Goal: Entertainment & Leisure: Consume media (video, audio)

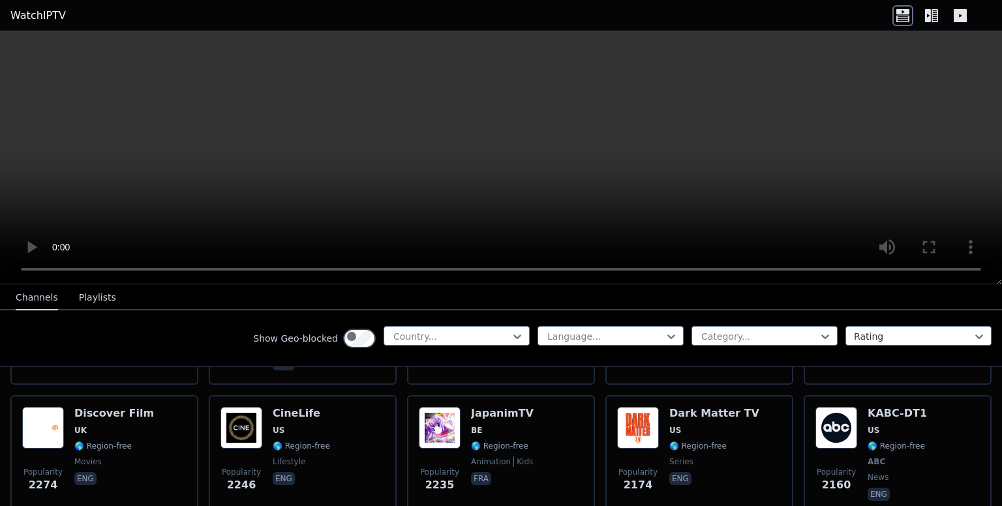
scroll to position [714, 0]
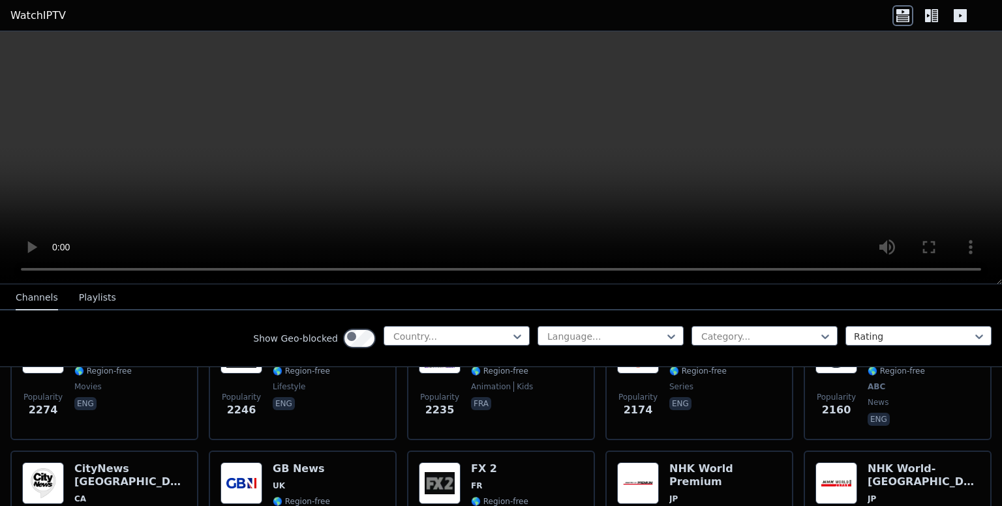
click at [327, 351] on div "Show Geo-blocked Country..." at bounding box center [391, 338] width 276 height 25
click at [546, 343] on div at bounding box center [605, 336] width 119 height 13
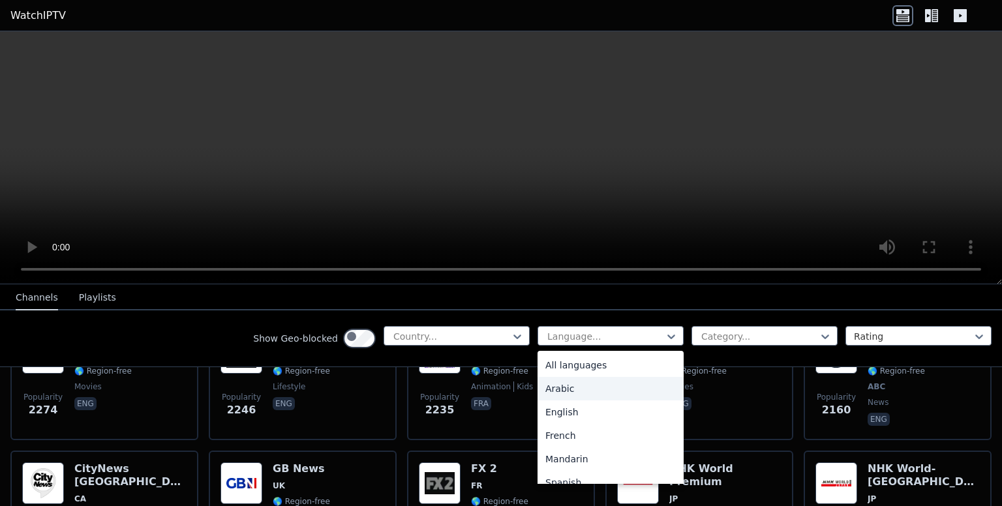
click at [537, 400] on div "Arabic" at bounding box center [610, 388] width 146 height 23
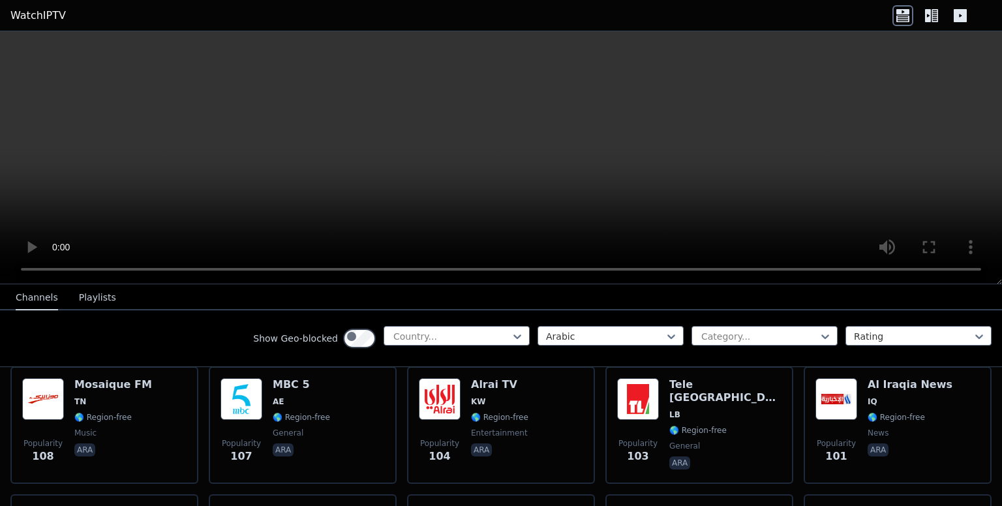
scroll to position [1901, 0]
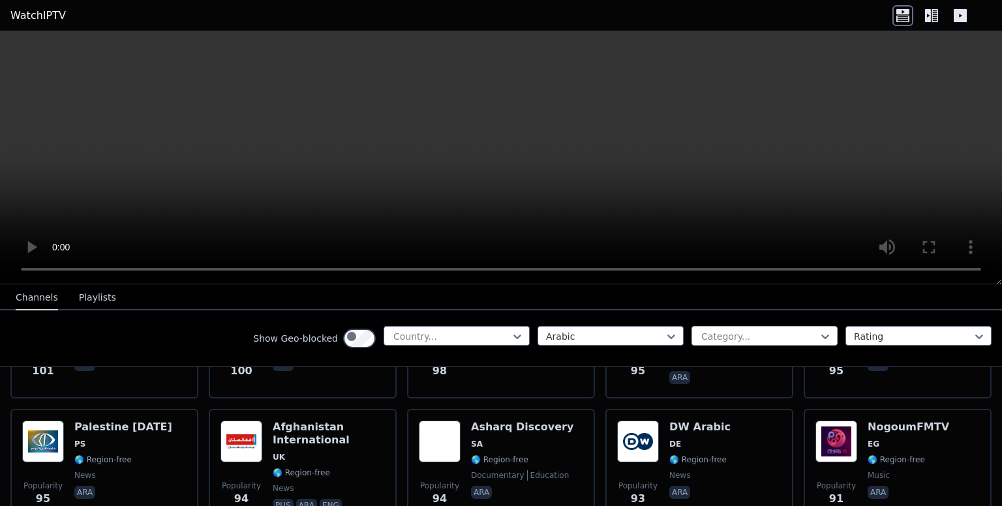
click at [702, 343] on div at bounding box center [759, 336] width 119 height 13
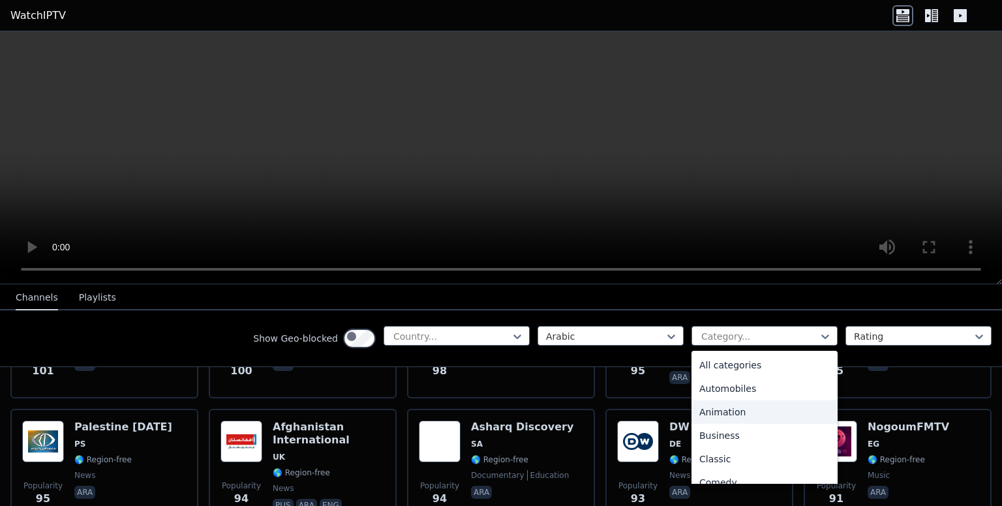
click at [693, 424] on div "Animation" at bounding box center [764, 411] width 146 height 23
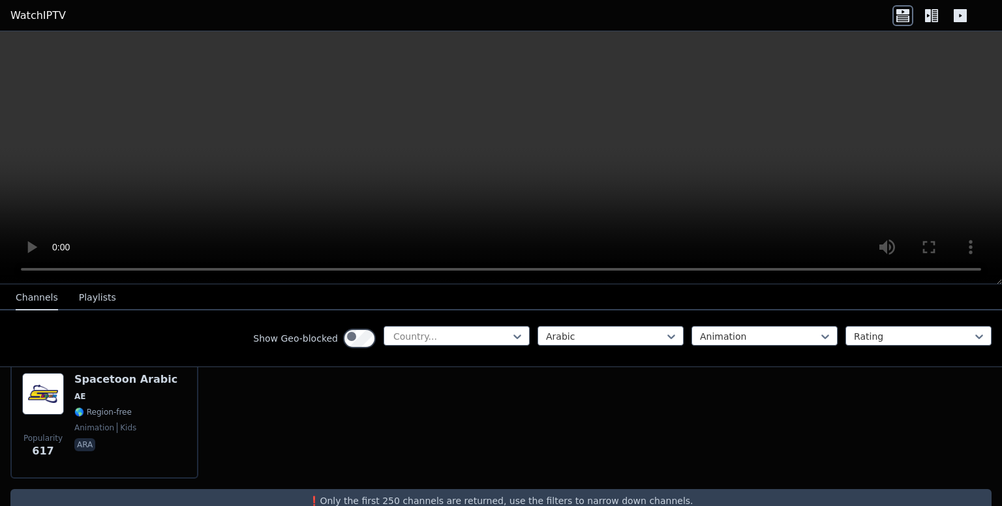
scroll to position [143, 0]
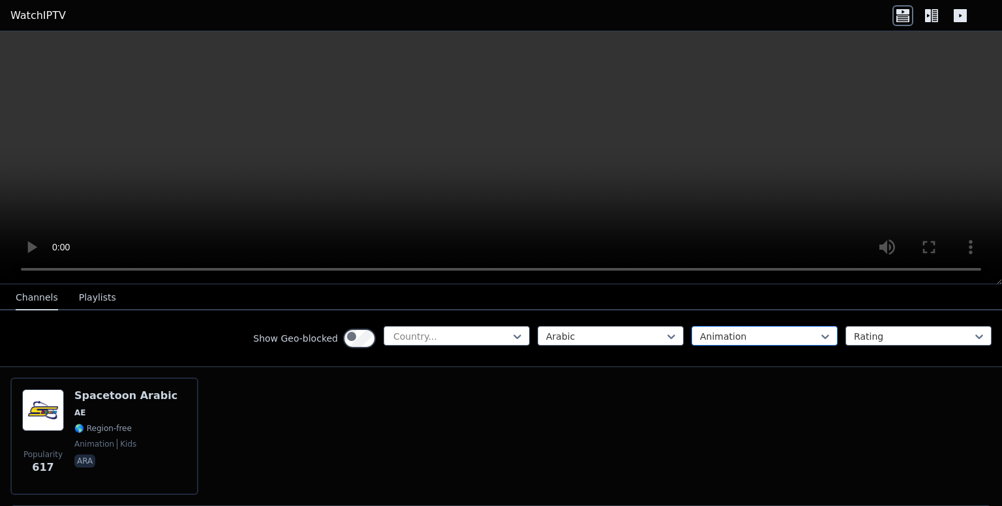
click at [700, 343] on div at bounding box center [759, 336] width 119 height 13
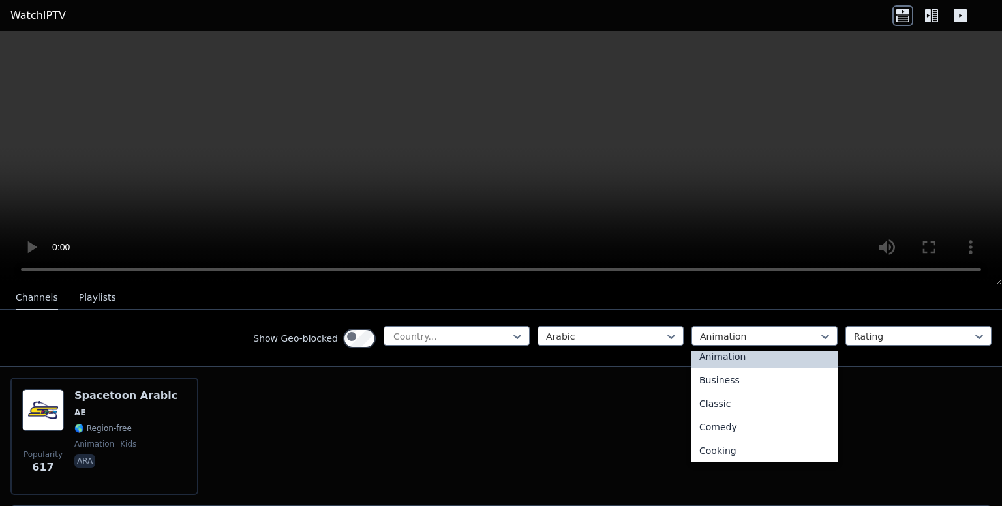
scroll to position [0, 0]
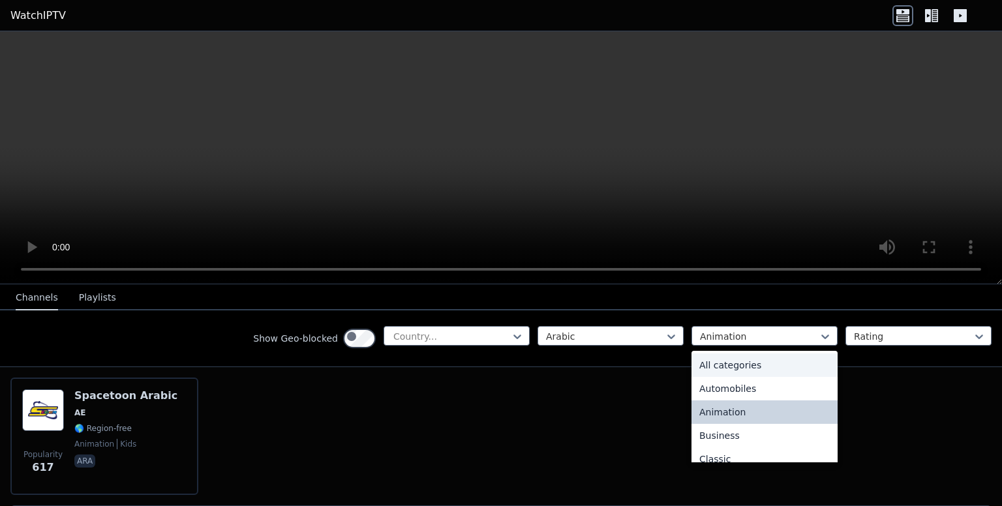
click at [691, 377] on div "All categories" at bounding box center [764, 364] width 146 height 23
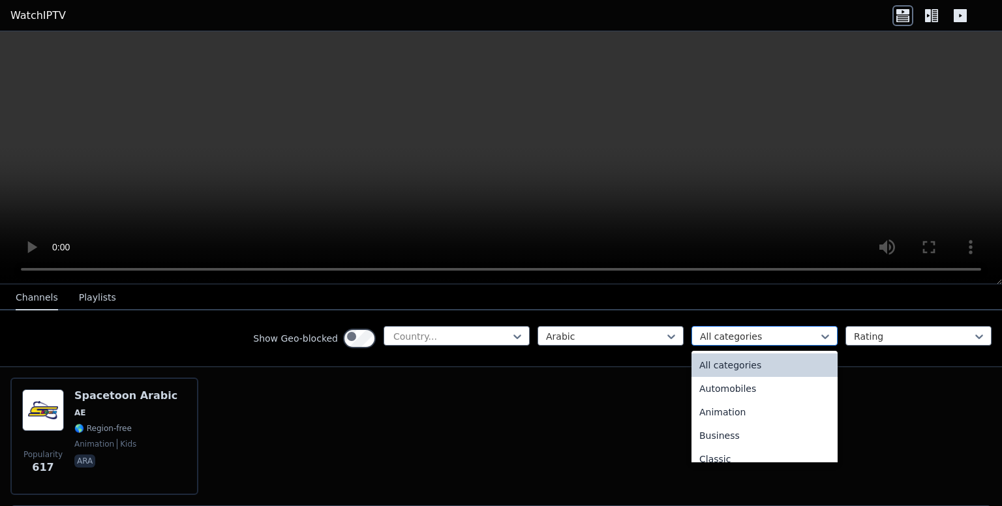
click at [700, 343] on div at bounding box center [759, 336] width 119 height 13
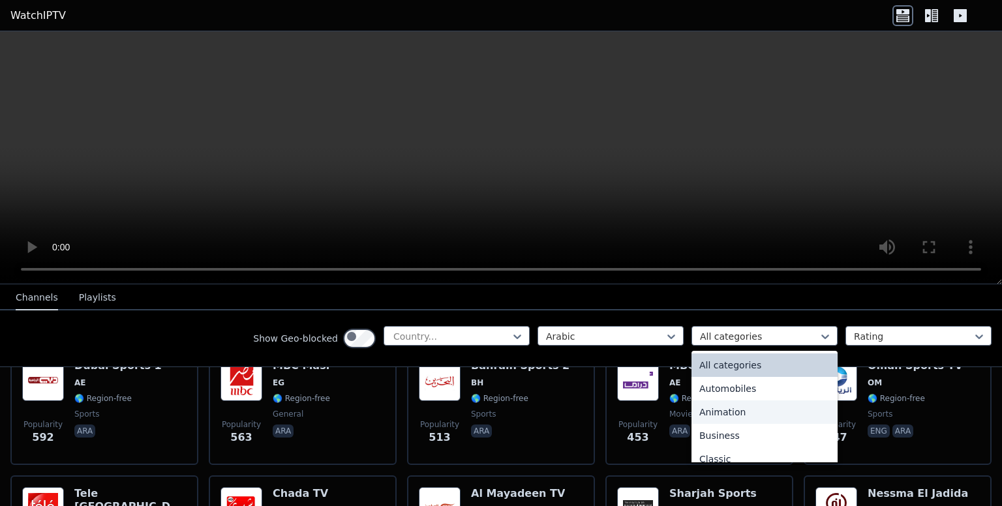
scroll to position [516, 0]
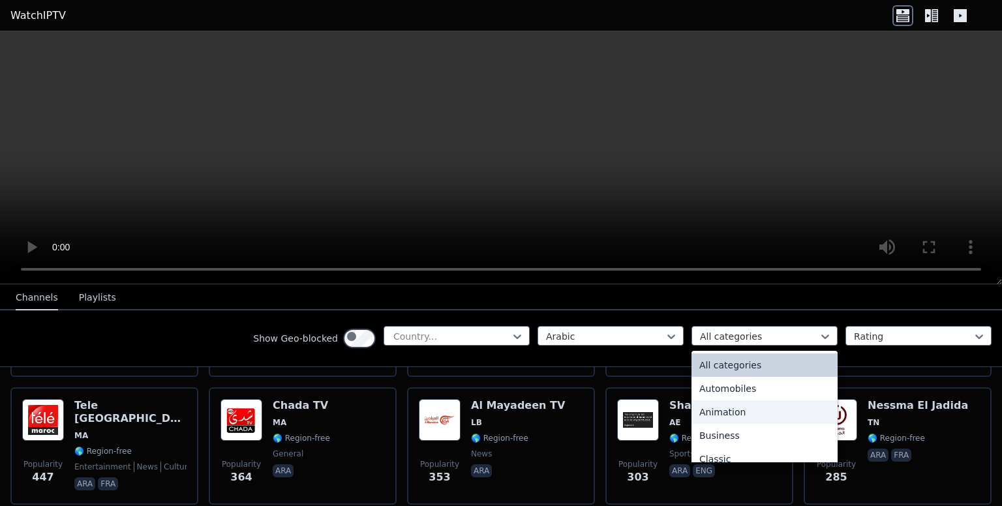
click at [928, 24] on div at bounding box center [931, 15] width 78 height 21
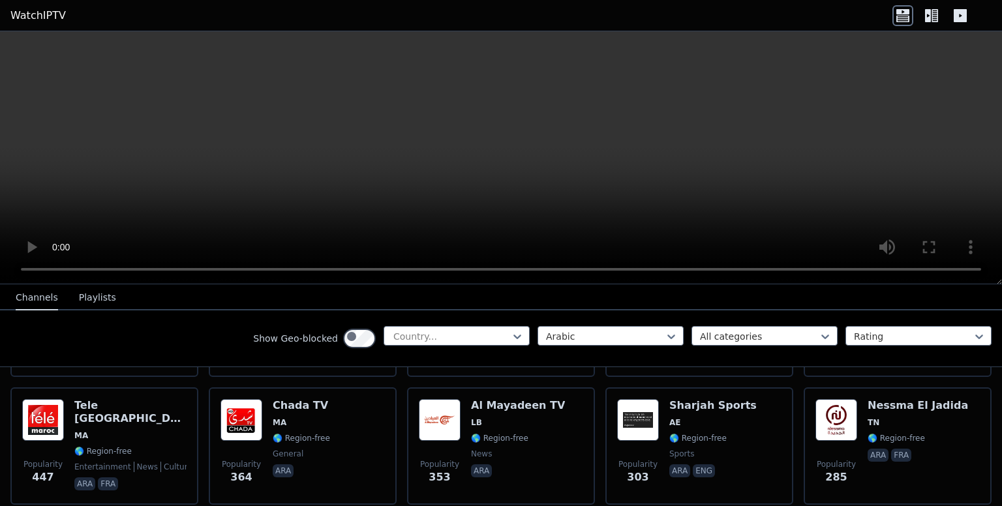
click at [931, 22] on icon at bounding box center [934, 15] width 7 height 13
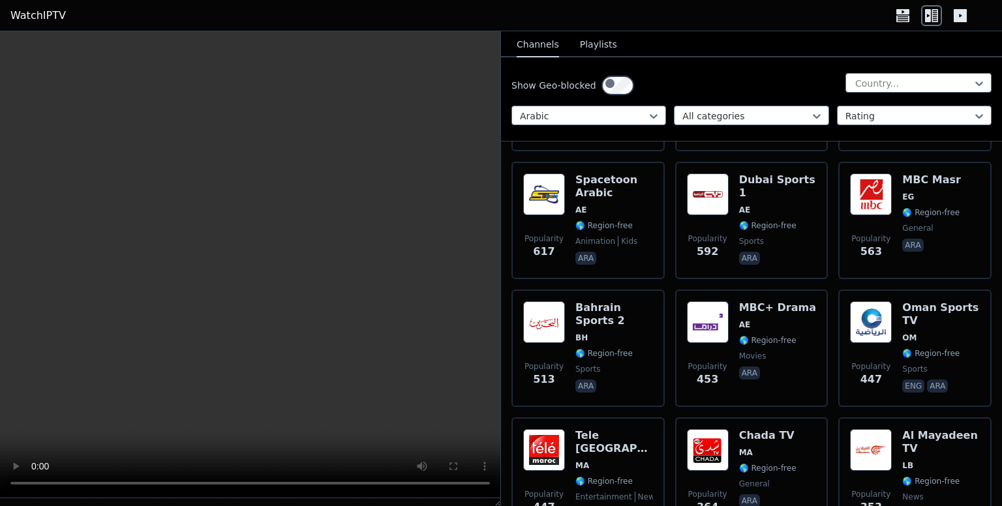
click at [614, 53] on button "Playlists" at bounding box center [598, 45] width 37 height 25
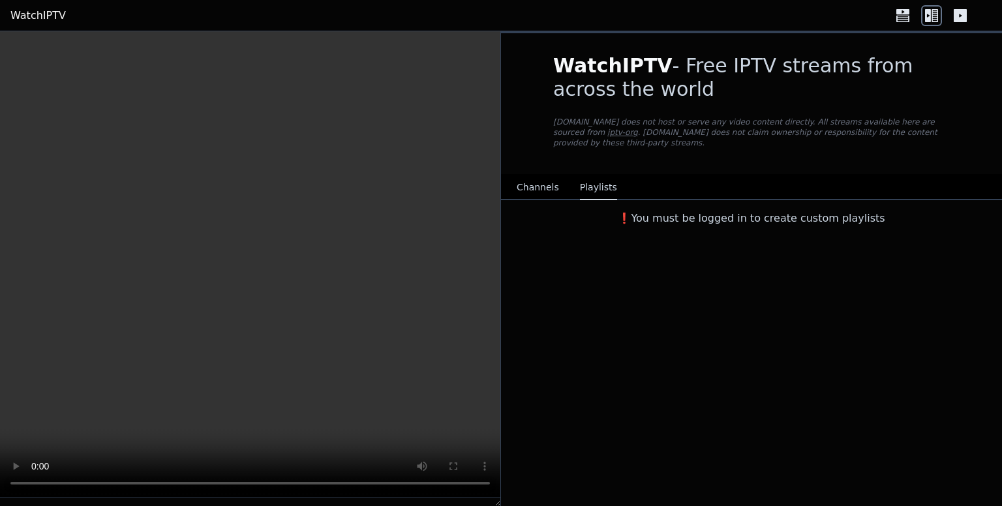
scroll to position [0, 0]
click at [545, 200] on button "Channels" at bounding box center [537, 187] width 42 height 25
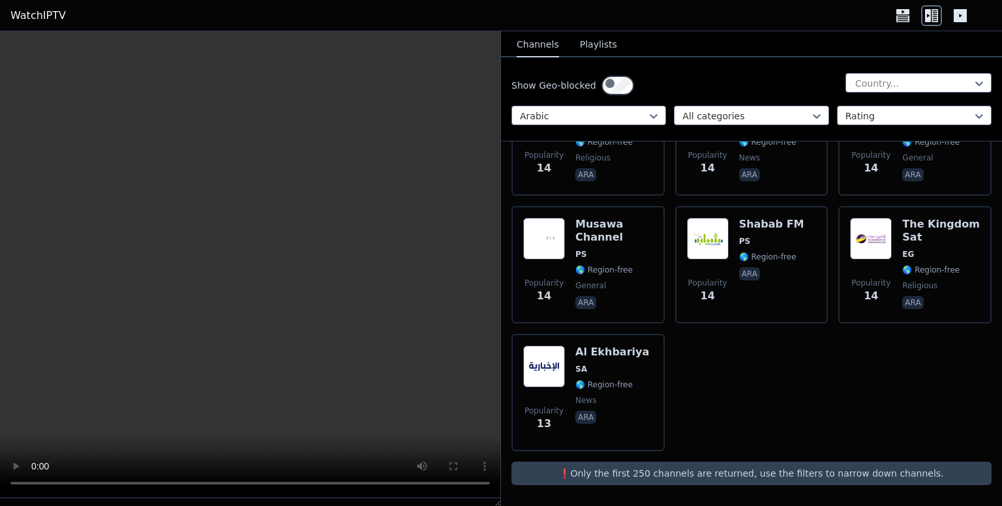
scroll to position [13848, 0]
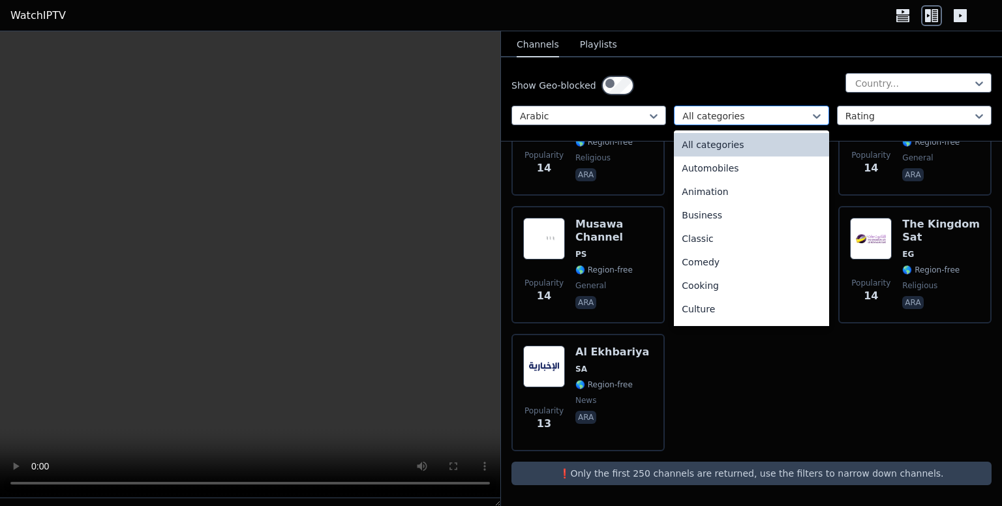
click at [754, 123] on div at bounding box center [745, 116] width 127 height 13
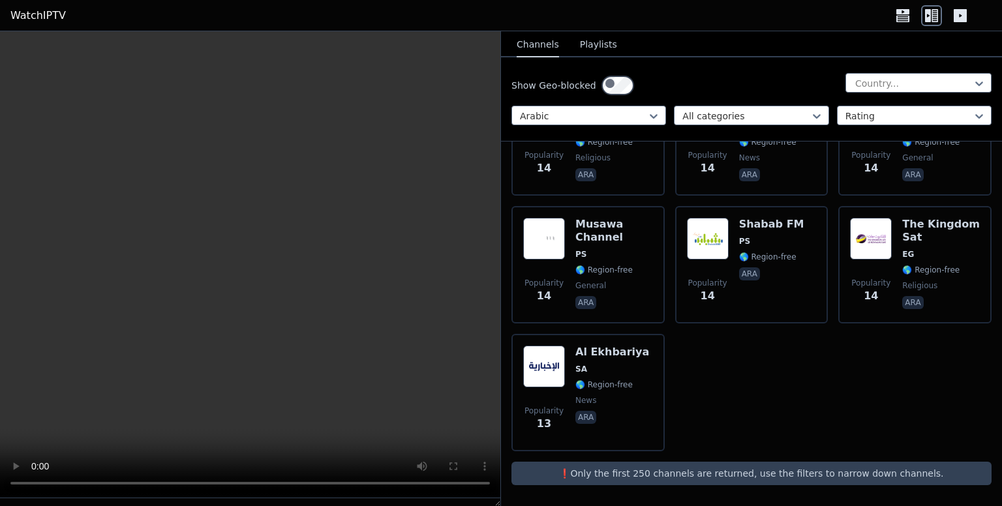
click at [719, 141] on div "Show Geo-blocked Country... Arabic All categories Rating" at bounding box center [751, 99] width 501 height 84
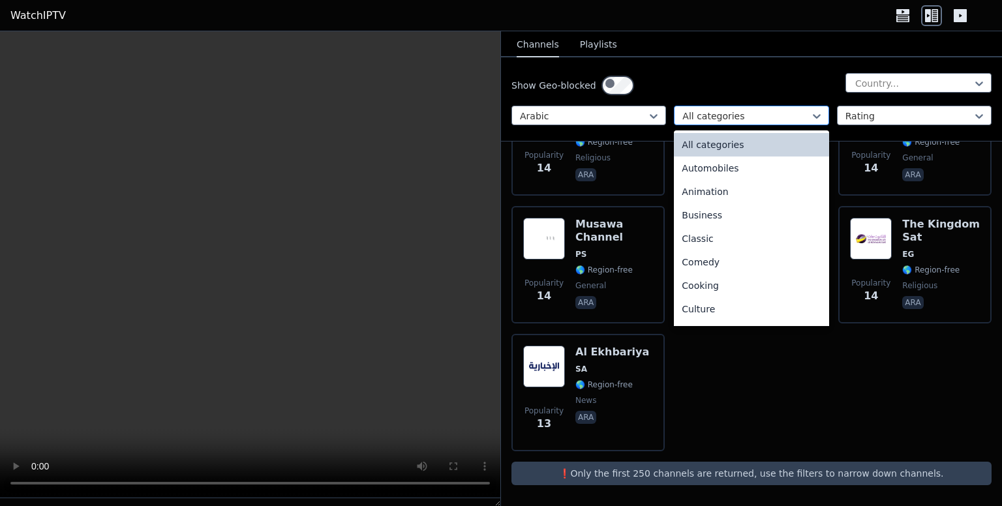
click at [741, 123] on div at bounding box center [745, 116] width 127 height 13
click at [747, 203] on div "Animation" at bounding box center [751, 191] width 155 height 23
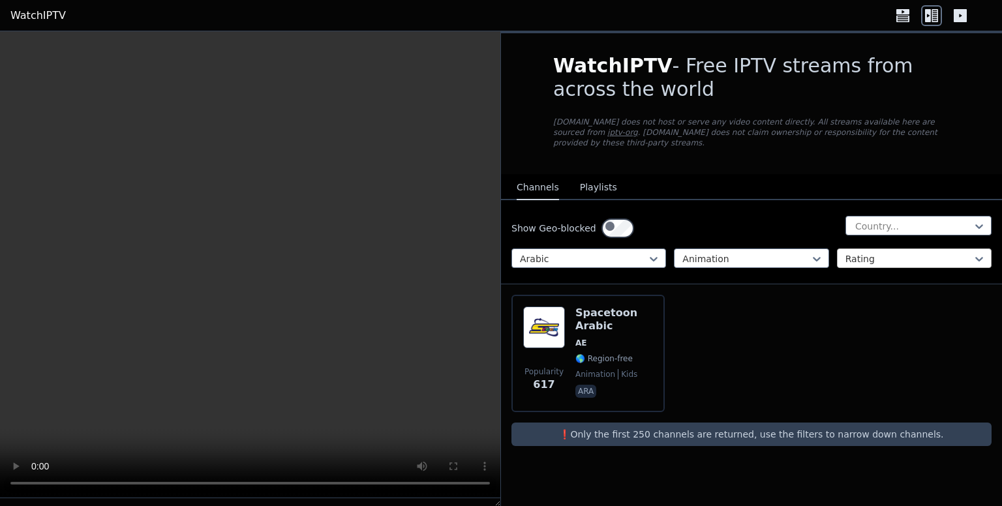
click at [853, 265] on div at bounding box center [908, 258] width 127 height 13
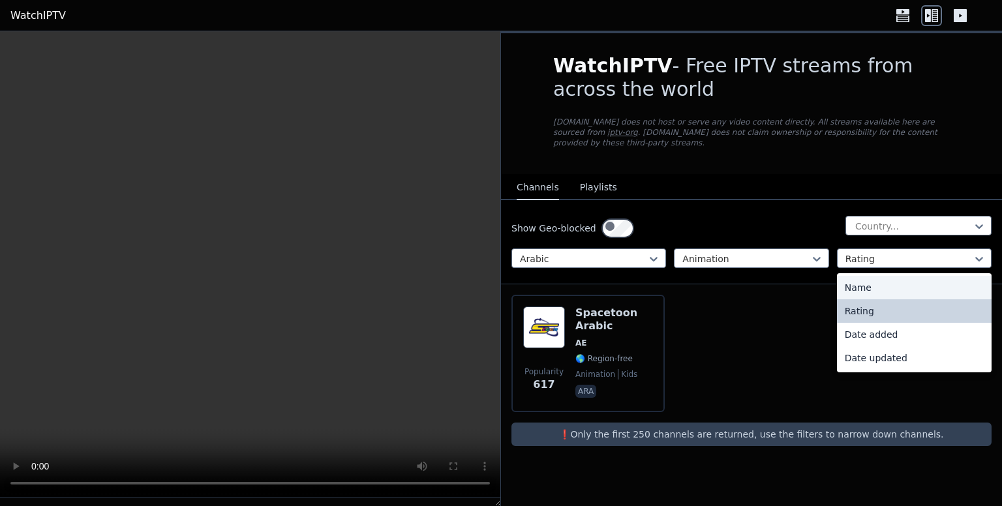
click at [864, 299] on div "Name" at bounding box center [914, 287] width 155 height 23
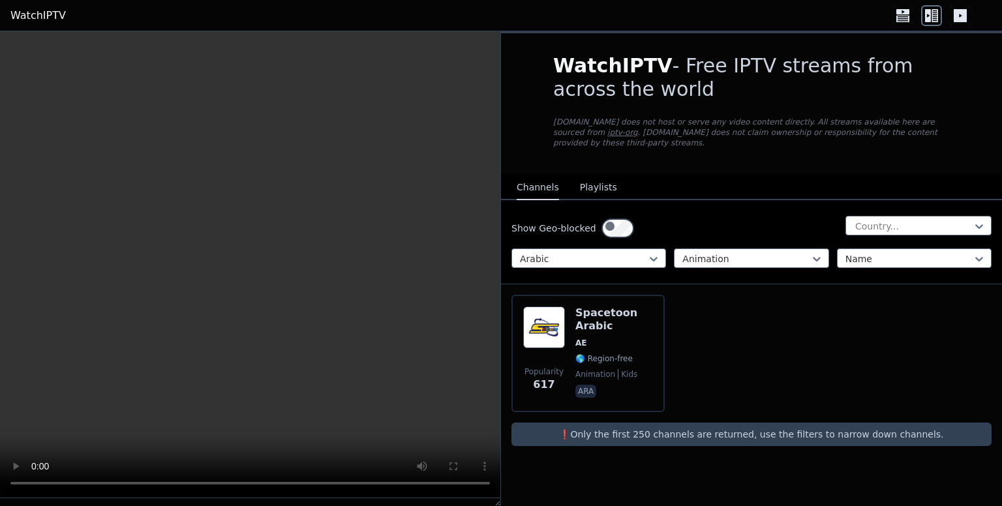
scroll to position [77, 0]
click at [730, 252] on div at bounding box center [745, 258] width 127 height 13
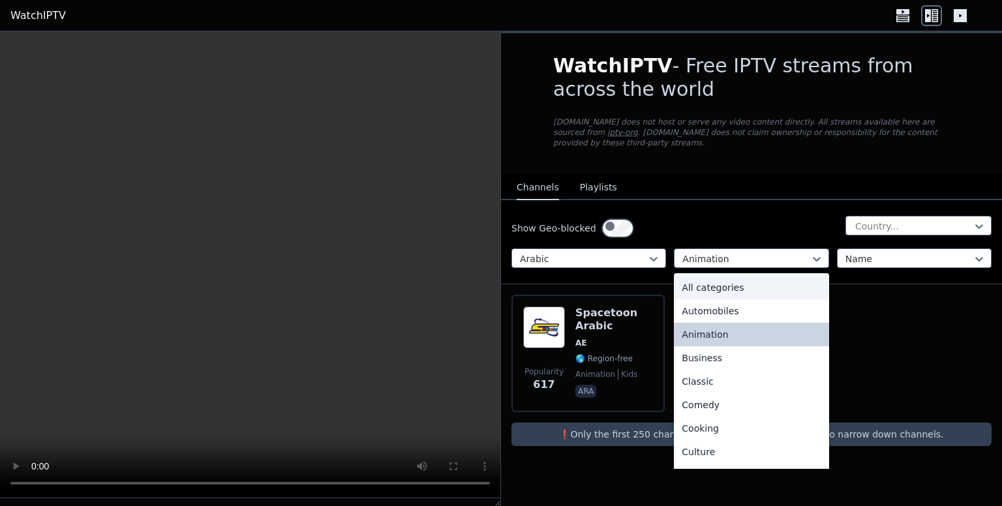
click at [729, 276] on div "All categories" at bounding box center [751, 287] width 155 height 23
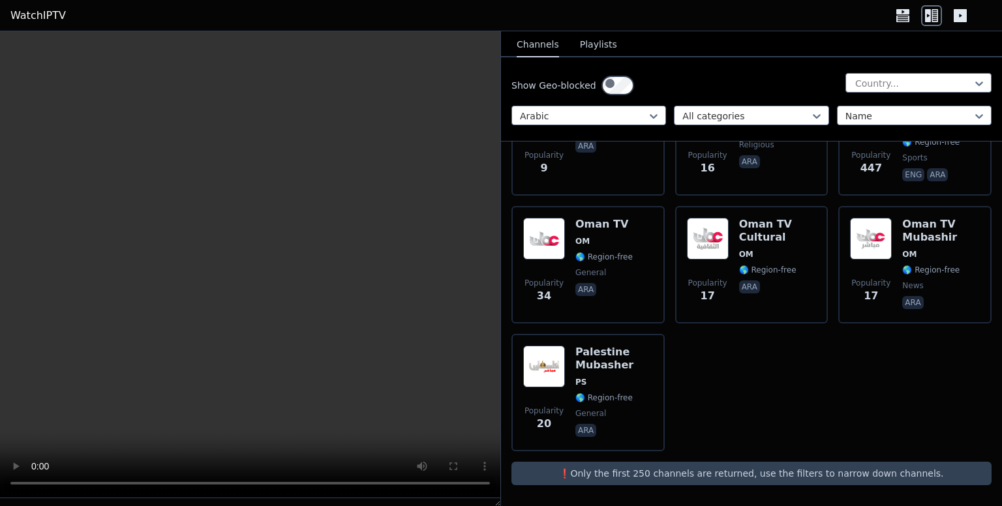
scroll to position [12435, 0]
click at [606, 57] on button "Playlists" at bounding box center [598, 45] width 37 height 25
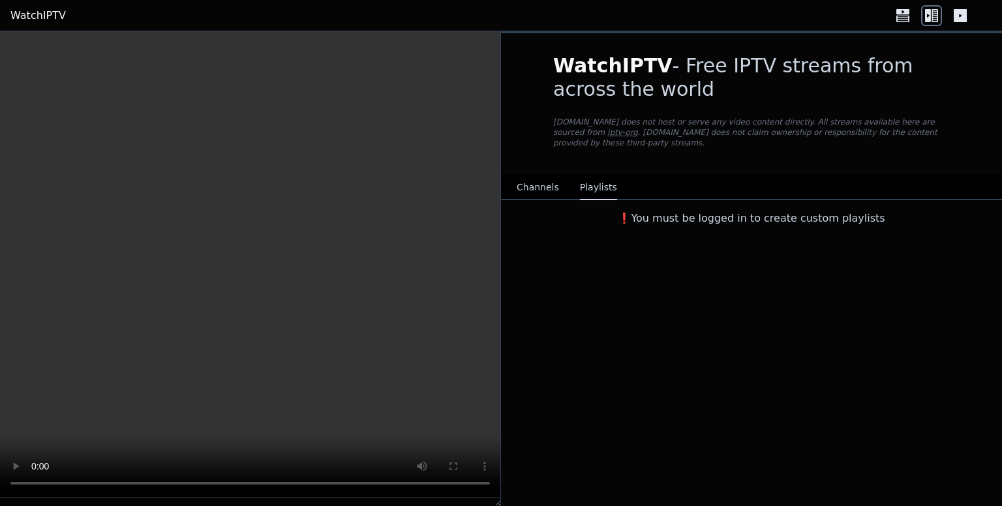
click at [606, 59] on div "WatchIPTV - Free IPTV streams from across the world [DOMAIN_NAME] does not host…" at bounding box center [751, 103] width 438 height 141
click at [536, 226] on div "❗️You must be logged in to create custom playlists" at bounding box center [751, 213] width 438 height 26
click at [607, 137] on link "iptv-org" at bounding box center [622, 132] width 31 height 9
